Goal: Task Accomplishment & Management: Use online tool/utility

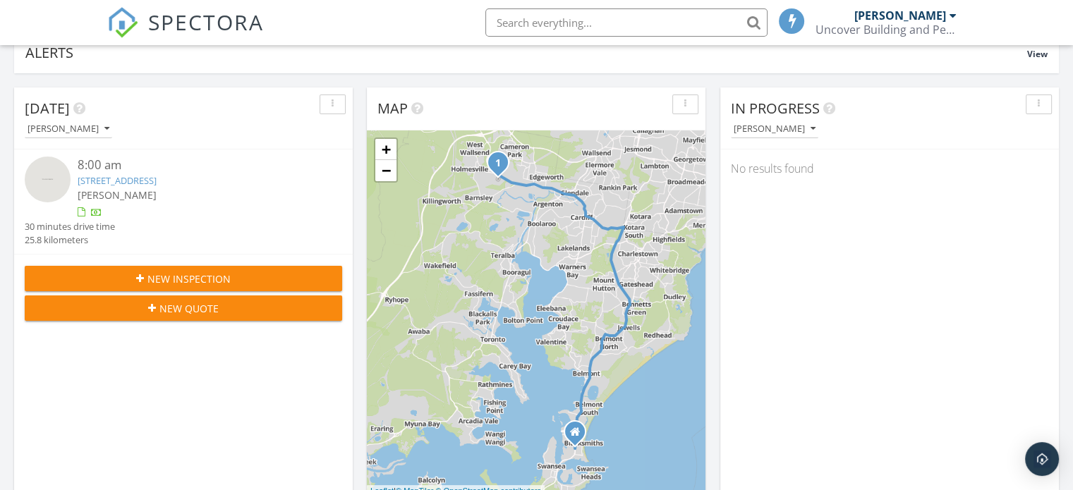
scroll to position [141, 0]
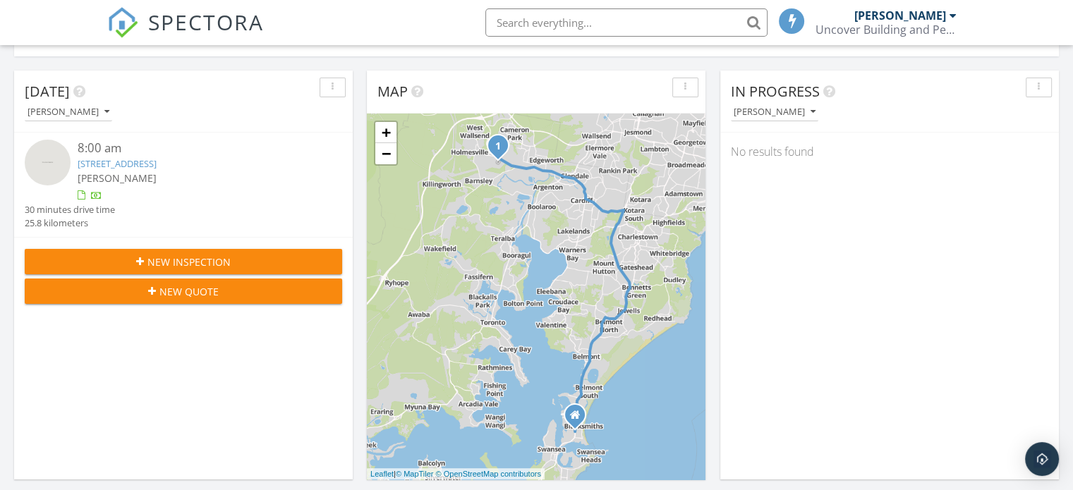
click at [48, 160] on img at bounding box center [48, 163] width 46 height 46
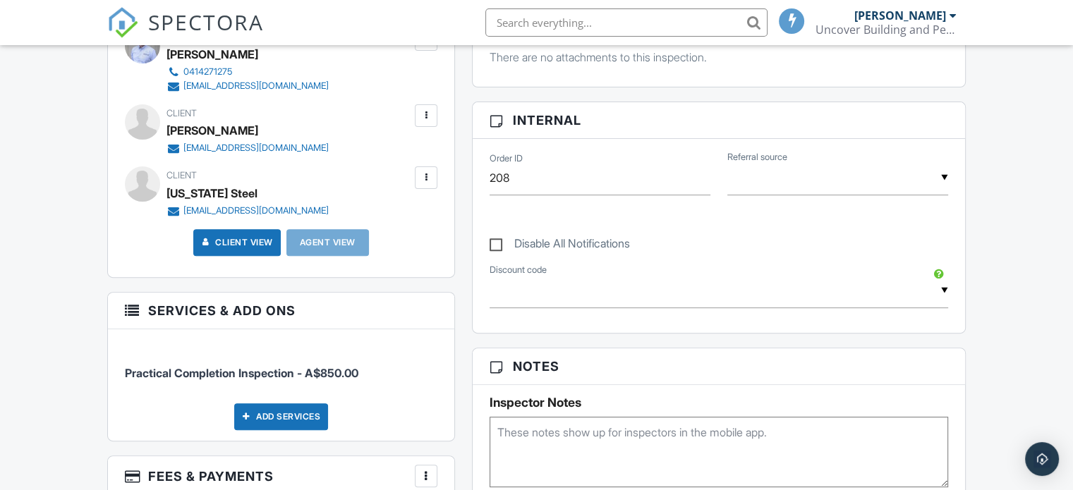
scroll to position [212, 0]
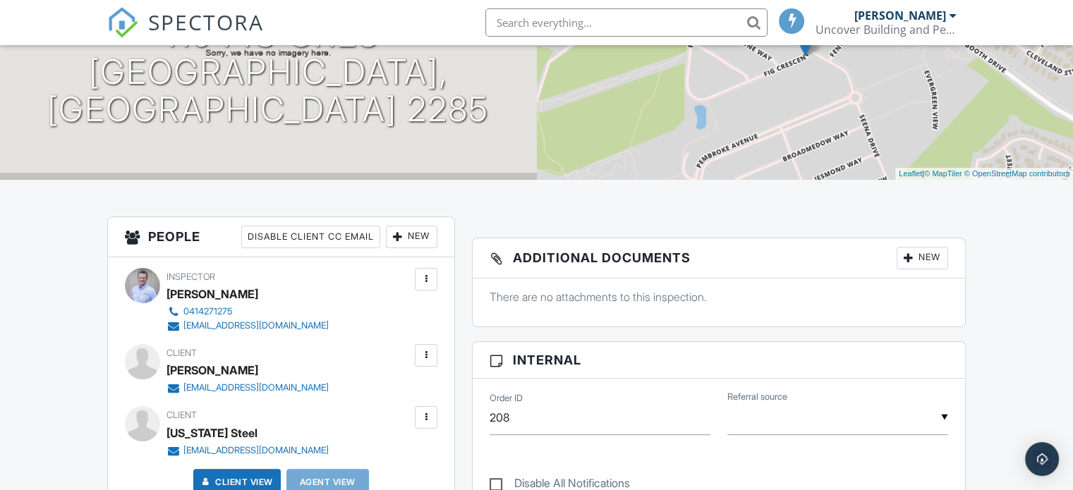
click at [932, 257] on div "New" at bounding box center [921, 258] width 51 height 23
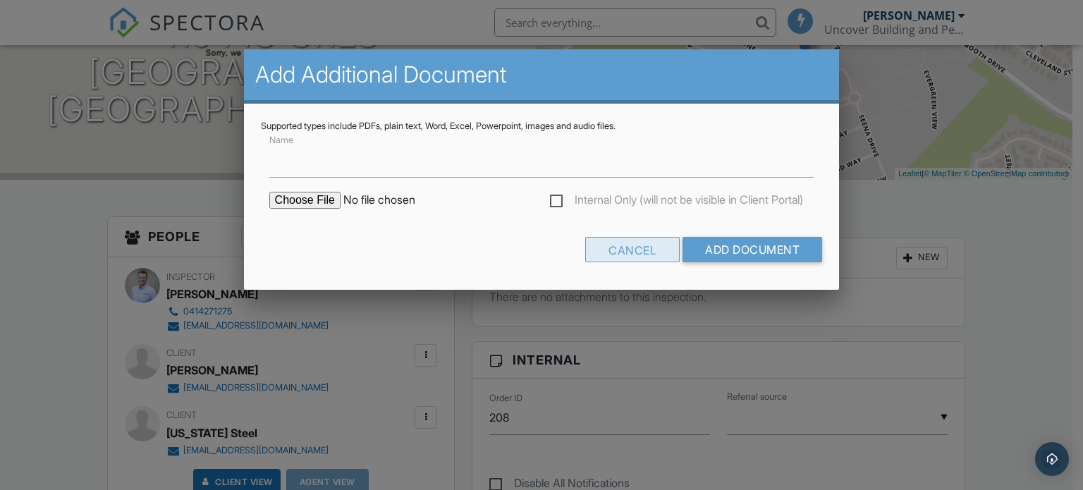
click at [653, 245] on div "Cancel" at bounding box center [632, 249] width 95 height 25
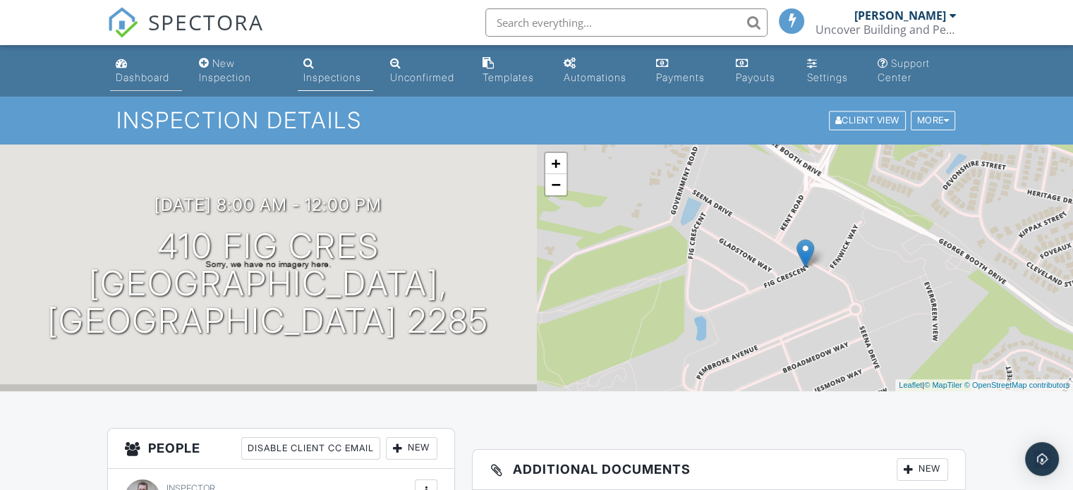
click at [147, 80] on div "Dashboard" at bounding box center [143, 77] width 54 height 12
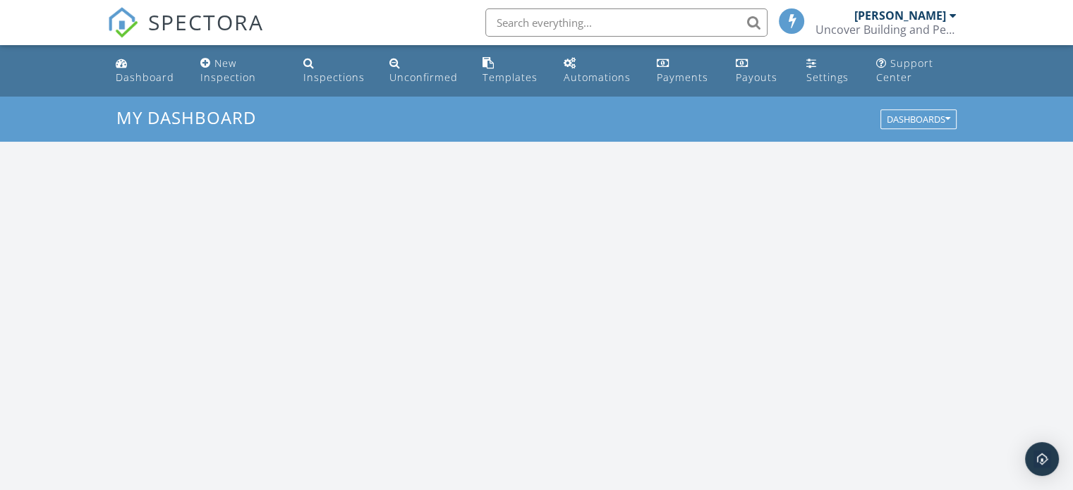
scroll to position [1305, 1095]
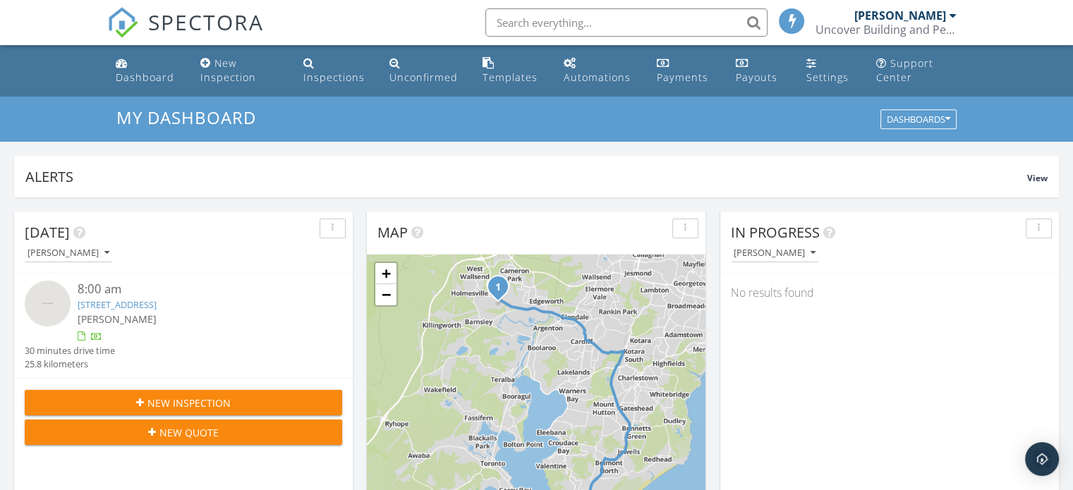
click at [58, 302] on img at bounding box center [48, 304] width 46 height 46
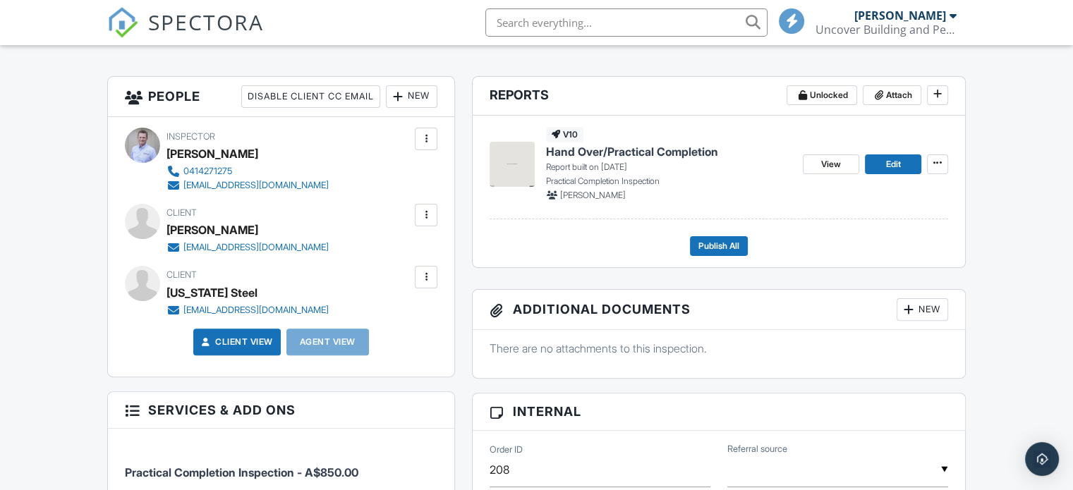
scroll to position [353, 0]
click at [896, 164] on span "Edit" at bounding box center [892, 164] width 15 height 14
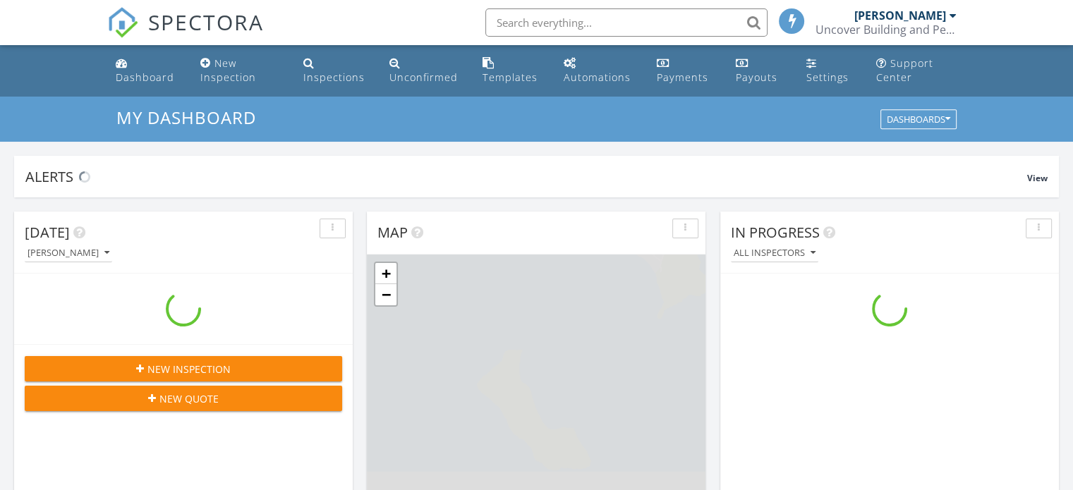
scroll to position [1305, 1095]
